Goal: Transaction & Acquisition: Purchase product/service

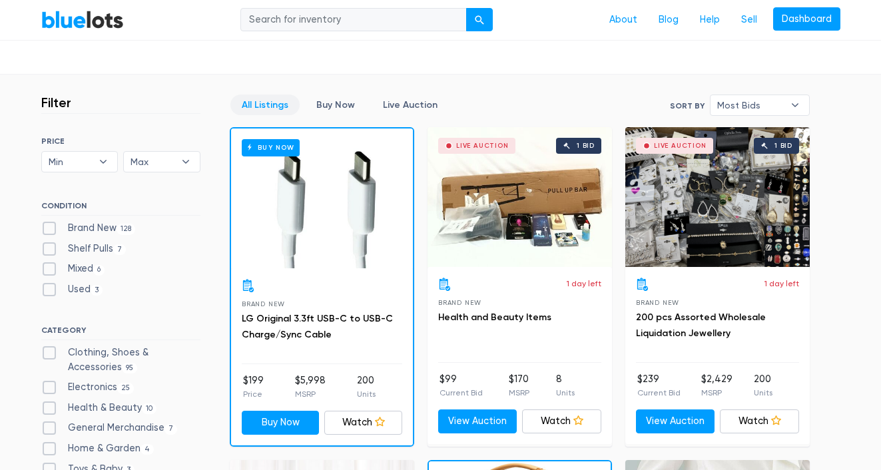
scroll to position [410, 0]
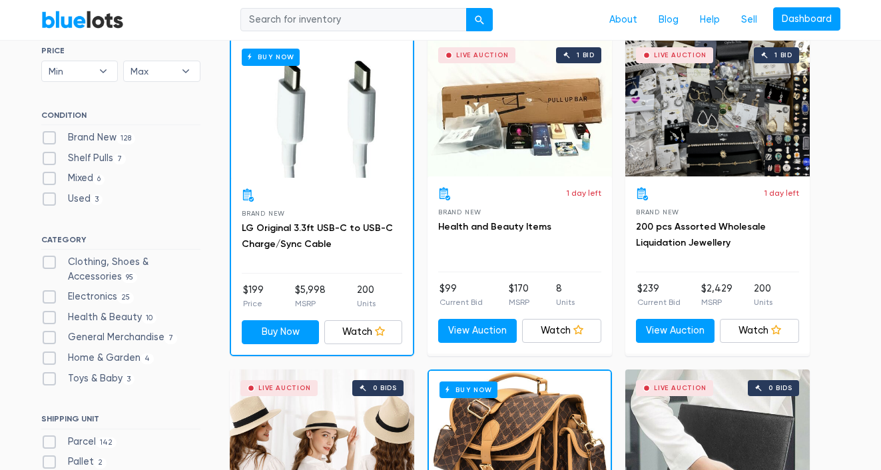
click at [125, 259] on label "Clothing, Shoes & Accessories 95" at bounding box center [120, 269] width 159 height 29
click at [50, 259] on Accessories"] "Clothing, Shoes & Accessories 95" at bounding box center [45, 259] width 9 height 9
checkbox Accessories"] "true"
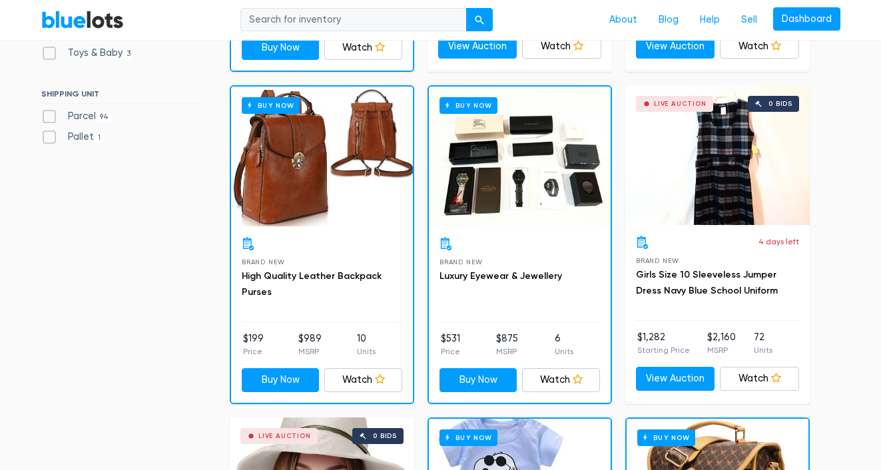
scroll to position [739, 0]
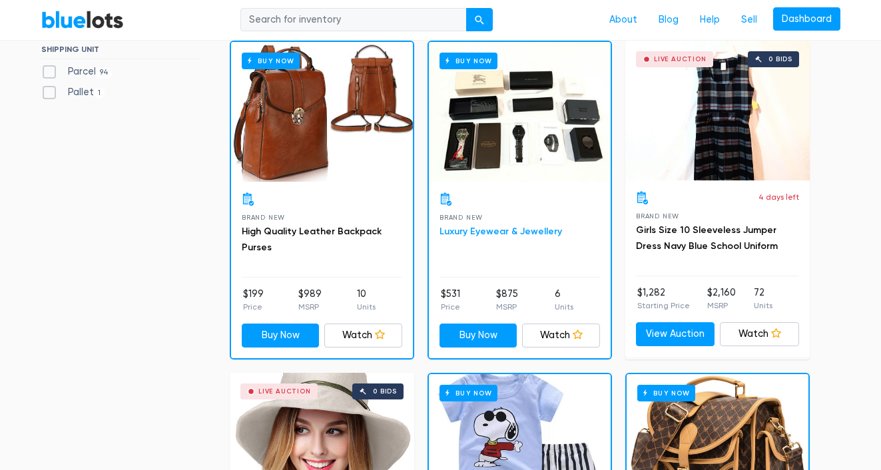
click at [500, 230] on link "Luxury Eyewear & Jewellery" at bounding box center [501, 231] width 123 height 11
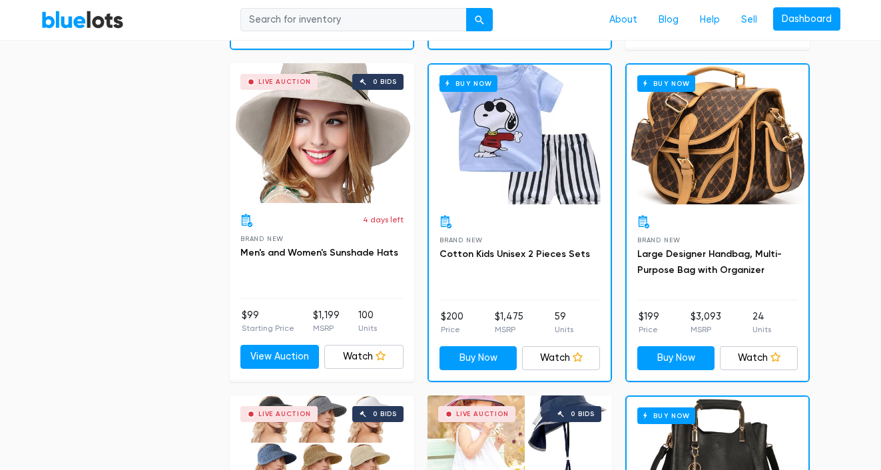
scroll to position [1064, 0]
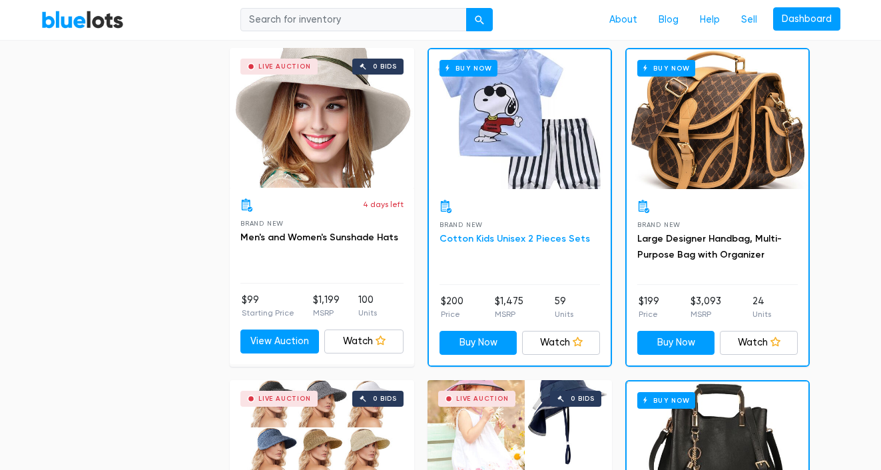
click at [498, 242] on link "Cotton Kids Unisex 2 Pieces Sets" at bounding box center [515, 238] width 151 height 11
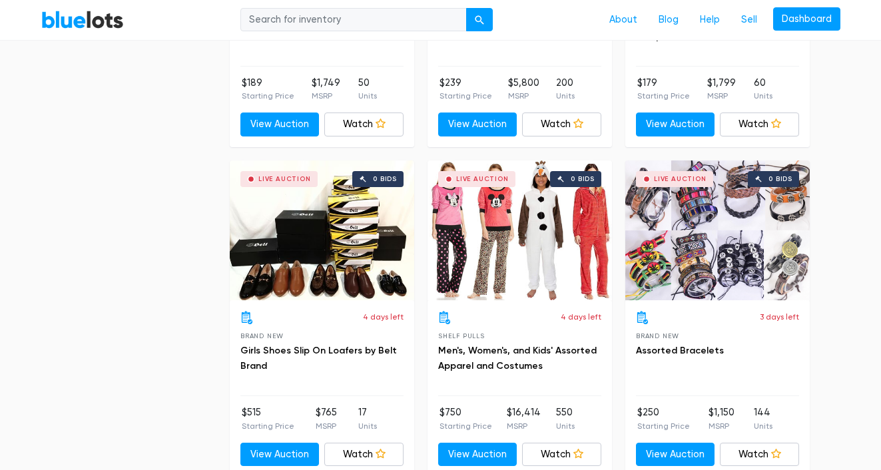
scroll to position [3596, 0]
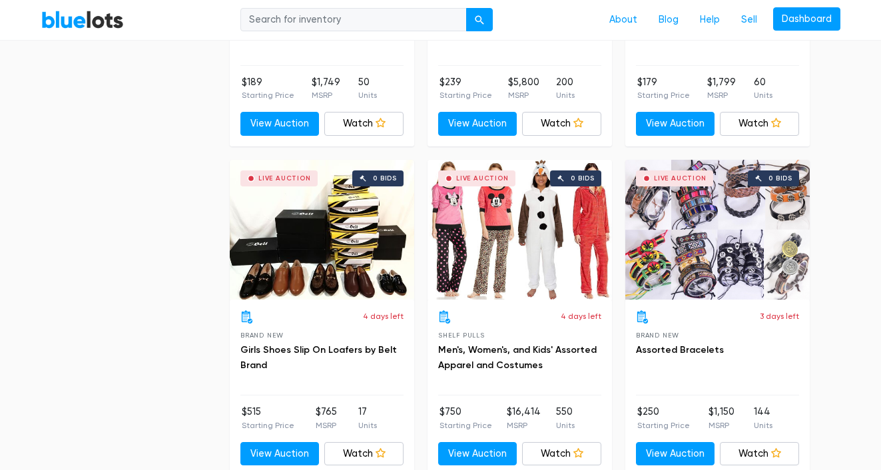
click at [507, 357] on h3 "Men's, Women's, and Kids' Assorted Apparel and Costumes" at bounding box center [519, 358] width 163 height 32
click at [509, 348] on link "Men's, Women's, and Kids' Assorted Apparel and Costumes" at bounding box center [517, 357] width 159 height 27
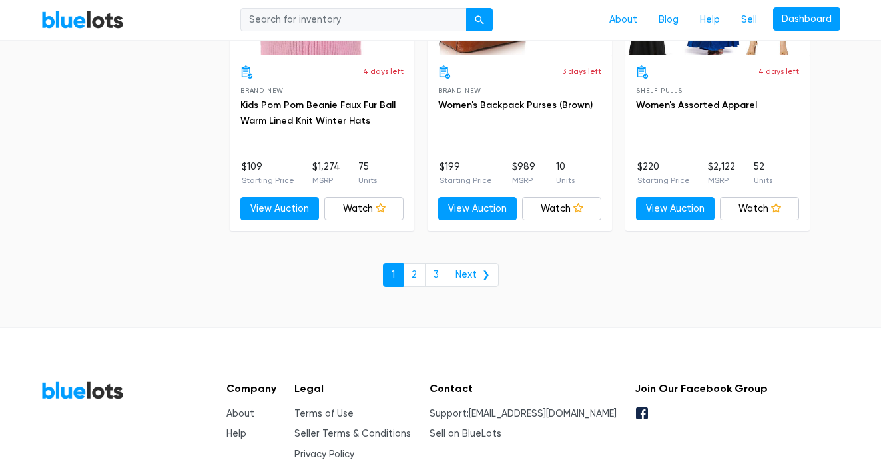
scroll to position [5886, 0]
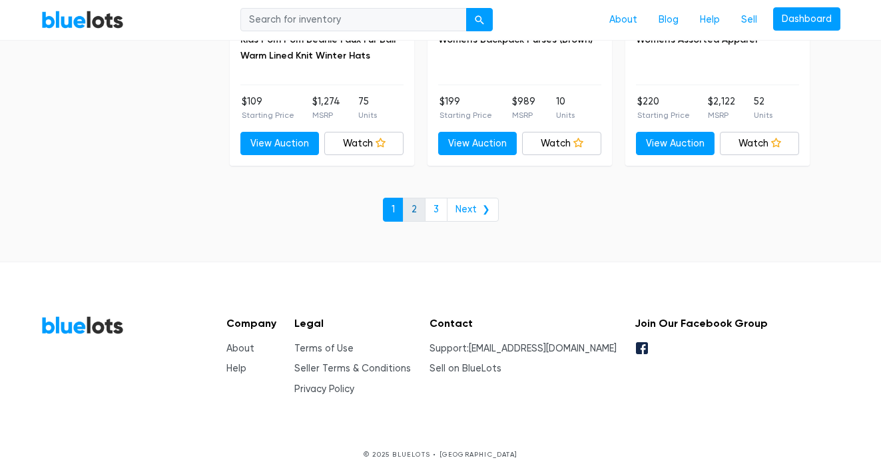
click at [421, 211] on link "2" at bounding box center [414, 210] width 23 height 24
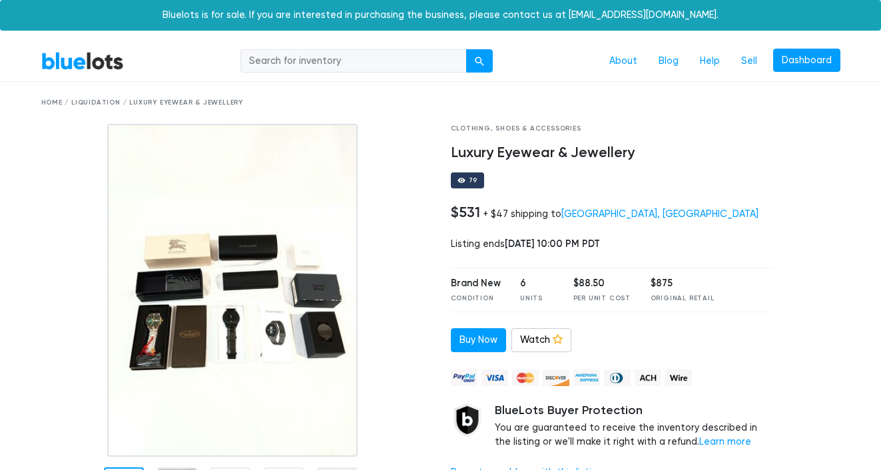
click at [202, 300] on img at bounding box center [232, 290] width 250 height 333
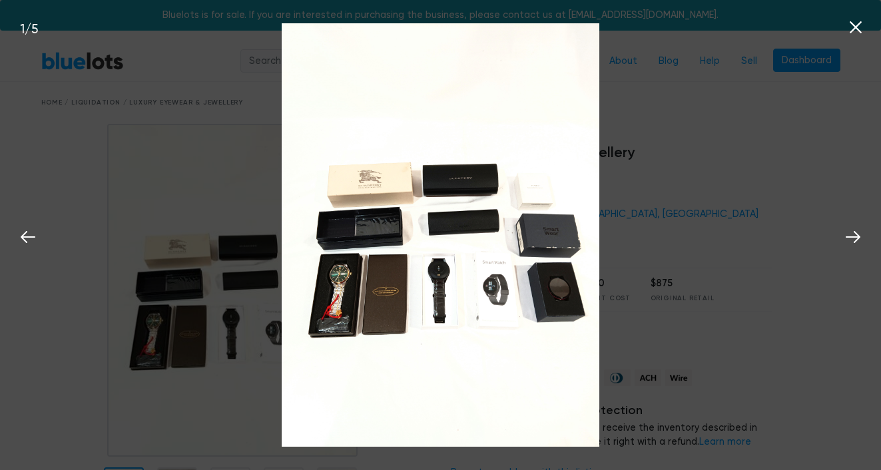
click at [350, 304] on img at bounding box center [441, 234] width 318 height 423
click at [721, 198] on div "1 / 5" at bounding box center [440, 235] width 881 height 470
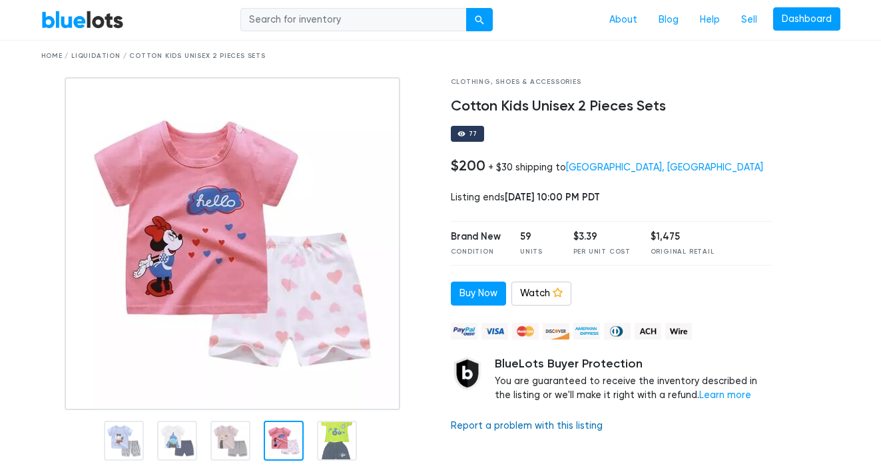
scroll to position [9, 0]
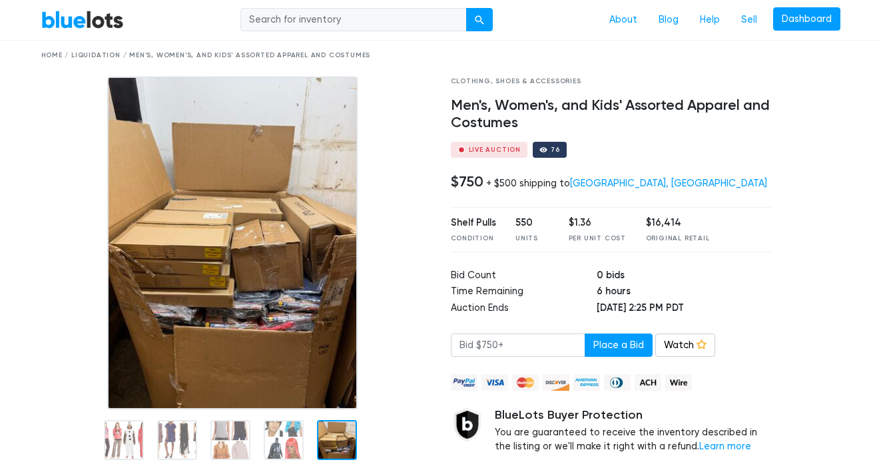
scroll to position [103, 0]
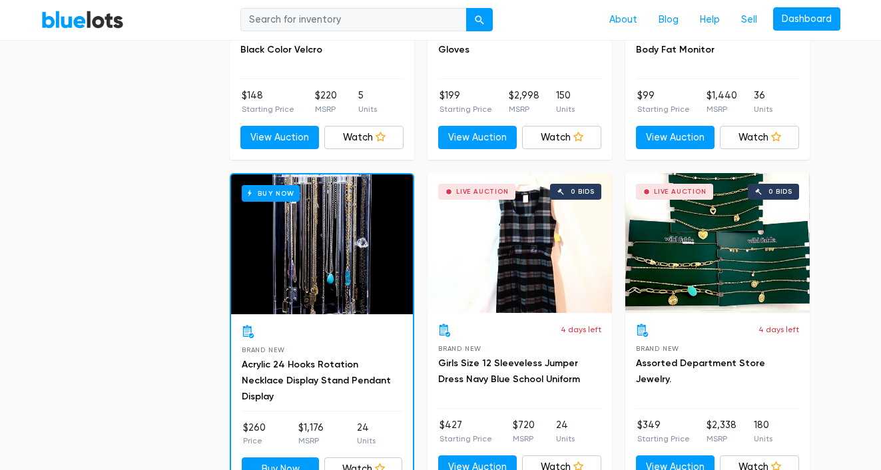
scroll to position [952, 0]
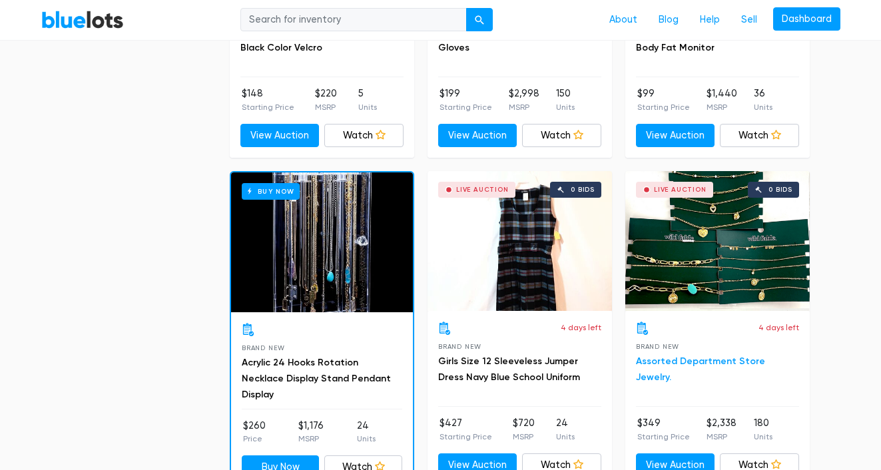
click at [679, 358] on link "Assorted Department Store Jewelry." at bounding box center [700, 369] width 129 height 27
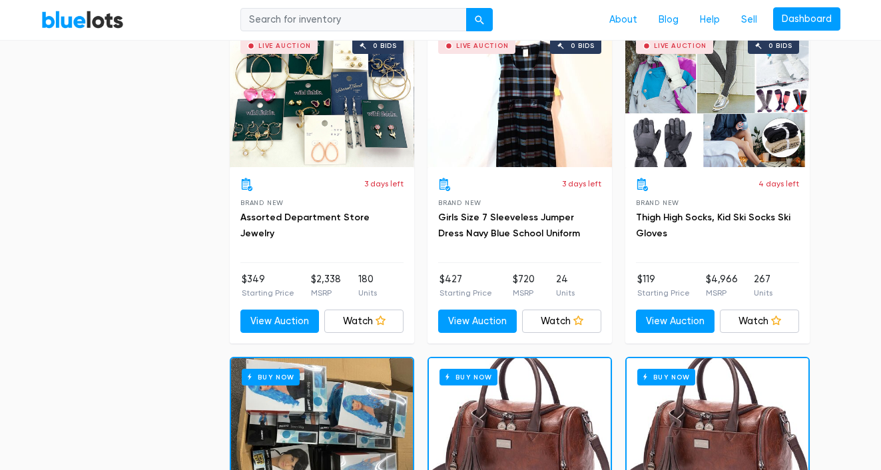
scroll to position [4770, 0]
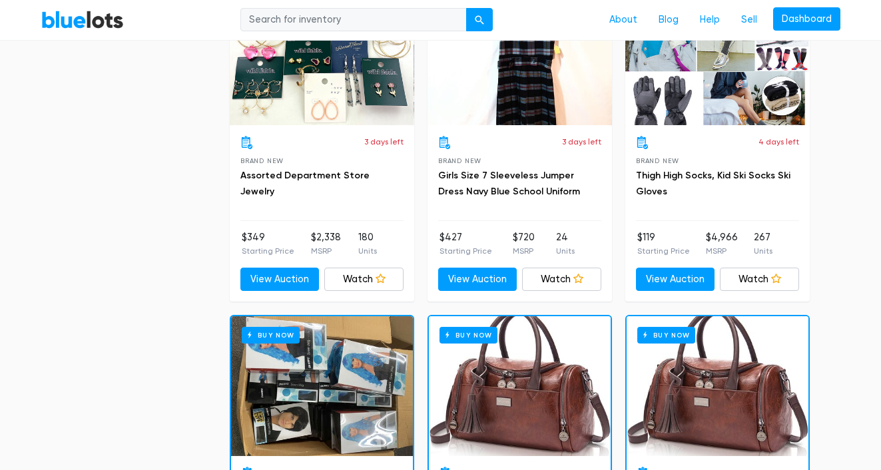
click at [353, 168] on h3 "Assorted Department Store Jewelry" at bounding box center [321, 184] width 163 height 32
click at [353, 171] on link "Assorted Department Store Jewelry" at bounding box center [304, 183] width 129 height 27
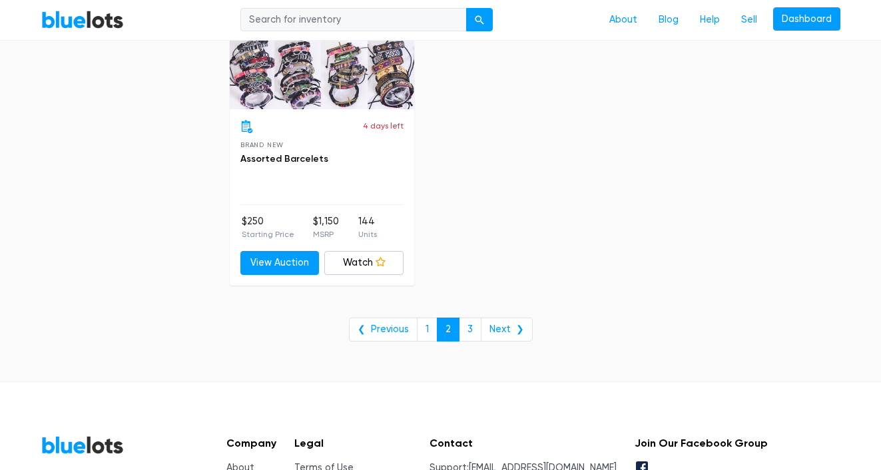
scroll to position [5453, 0]
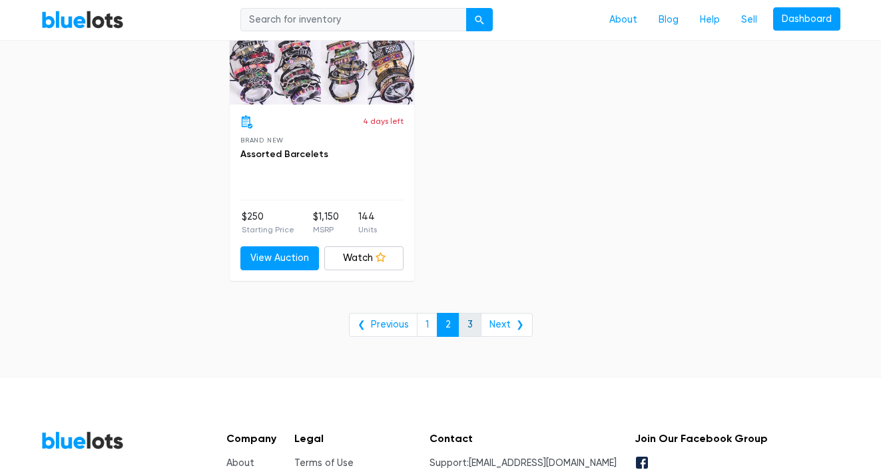
click at [472, 328] on link "3" at bounding box center [470, 325] width 23 height 24
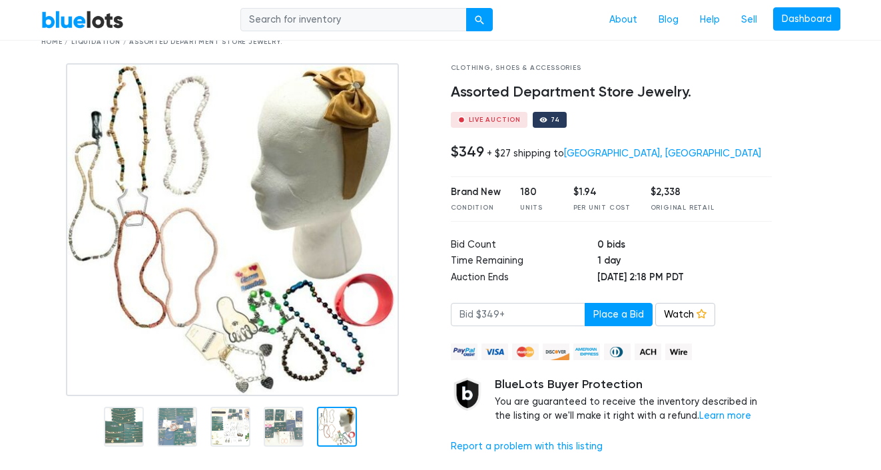
scroll to position [59, 0]
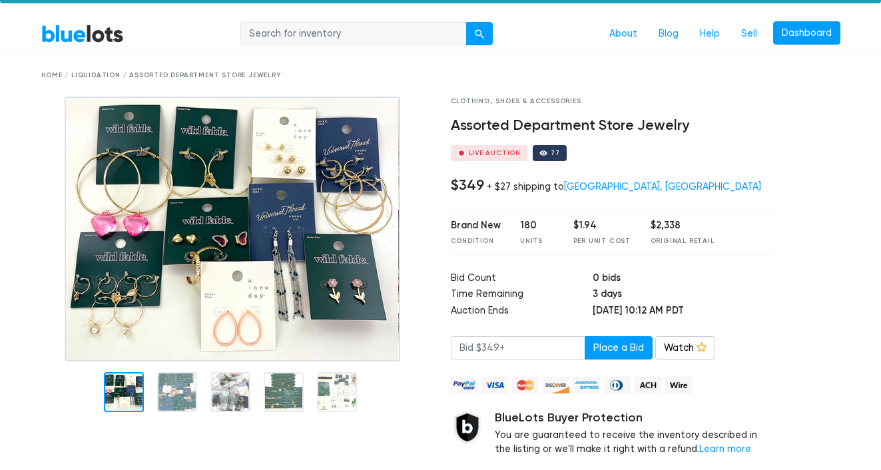
scroll to position [35, 0]
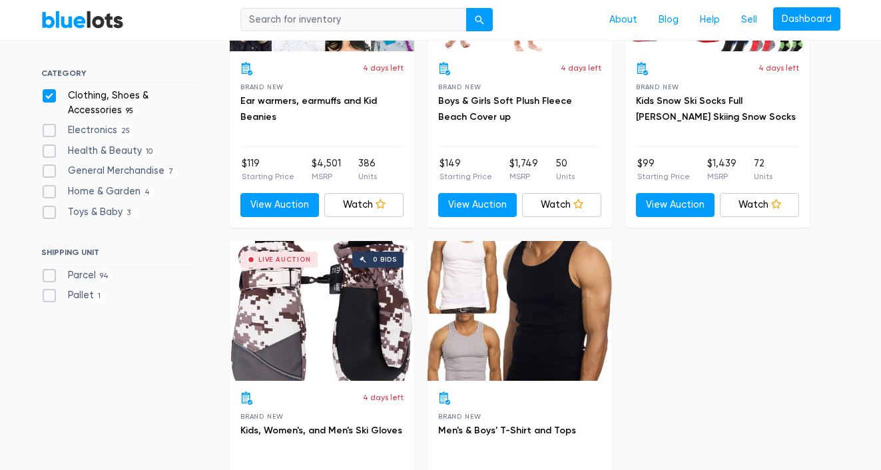
scroll to position [391, 0]
